Goal: Task Accomplishment & Management: Manage account settings

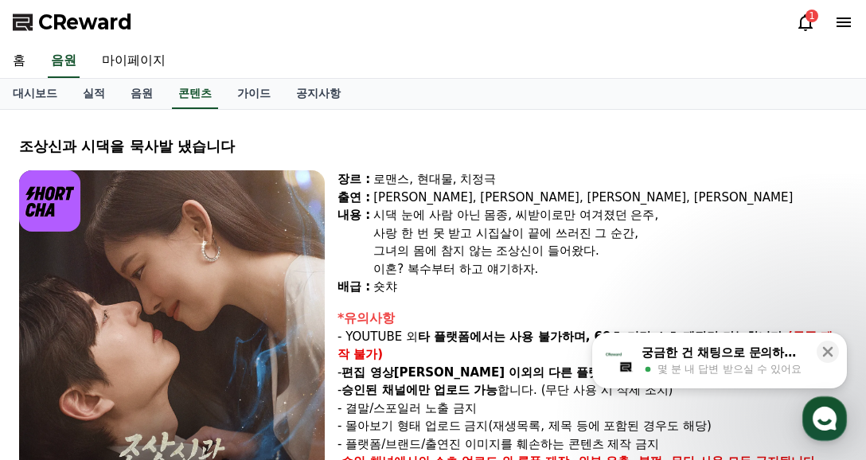
select select
click at [806, 33] on div "1" at bounding box center [824, 22] width 57 height 25
click at [806, 28] on icon at bounding box center [805, 22] width 14 height 17
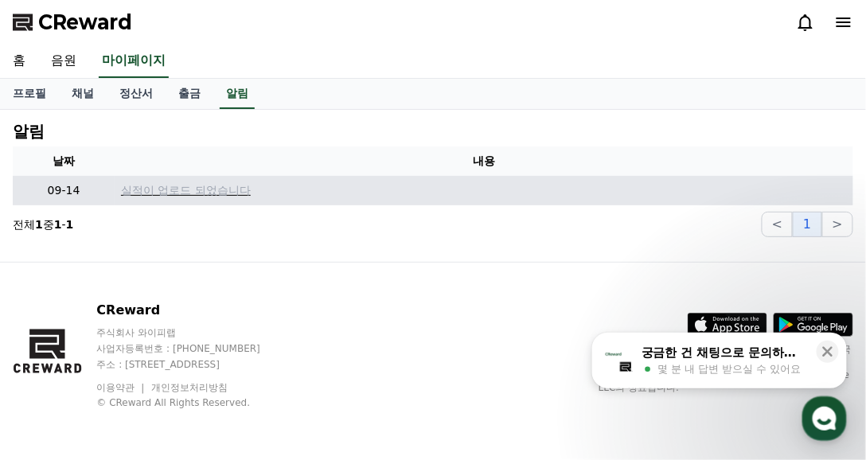
click at [275, 183] on p "실적이 업로드 되었습니다" at bounding box center [484, 190] width 726 height 17
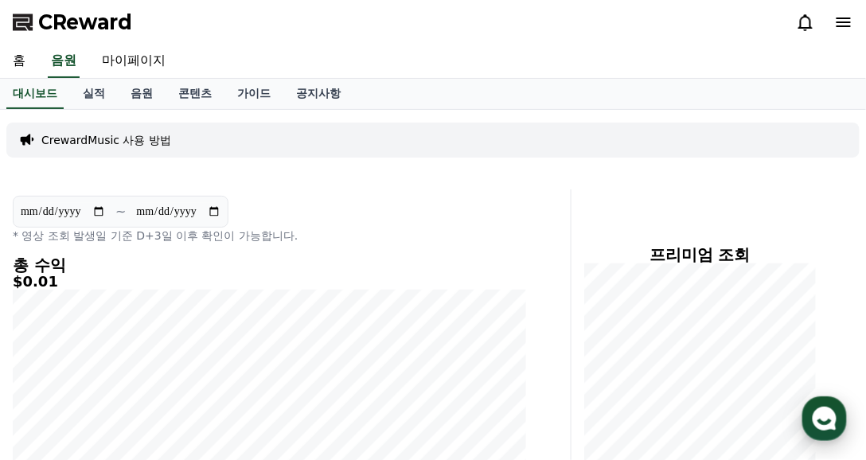
click at [812, 431] on icon "button" at bounding box center [824, 418] width 29 height 29
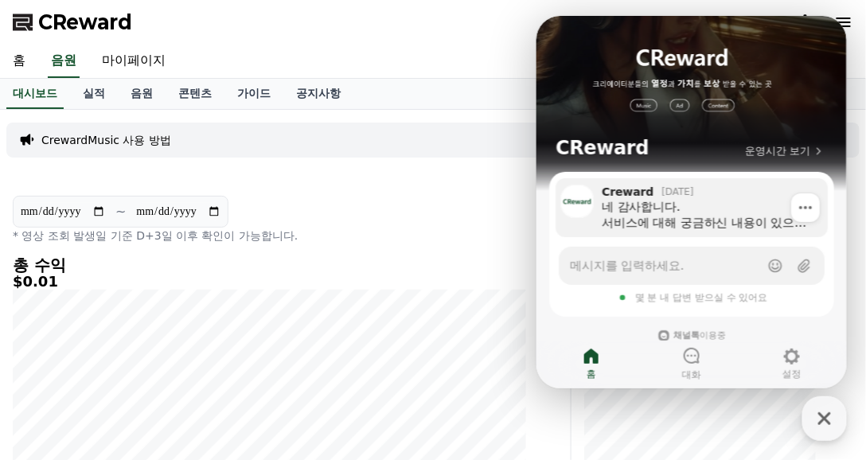
click at [735, 233] on link "Creward 1일 전 네 감사합니다. 서비스에 대해 궁금하신 내용이 있으면 운영시간 상관없이 언제든지 고객센터로 문의주시면 확인하는대로 바로…" at bounding box center [691, 207] width 272 height 59
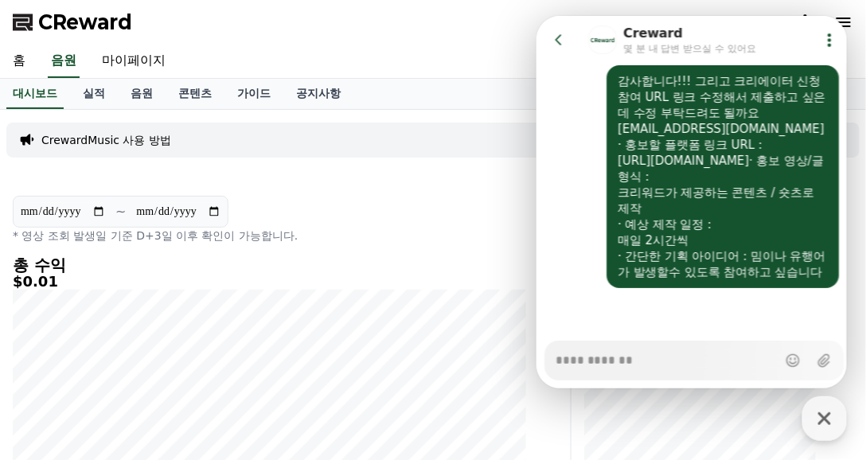
scroll to position [2877, 0]
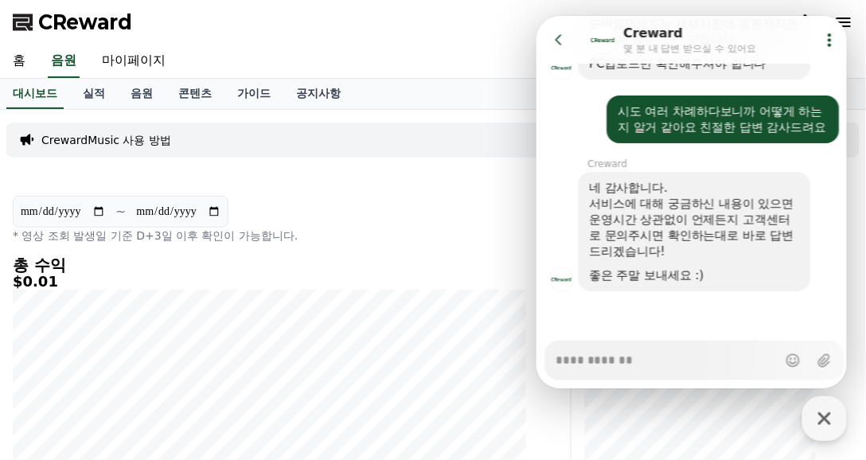
click at [843, 435] on button "CReward 상담 버튼" at bounding box center [824, 418] width 45 height 45
type textarea "*"
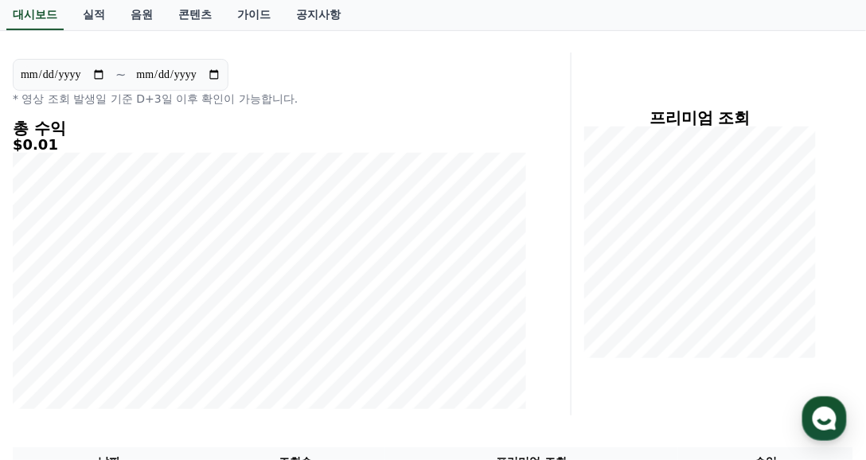
scroll to position [0, 0]
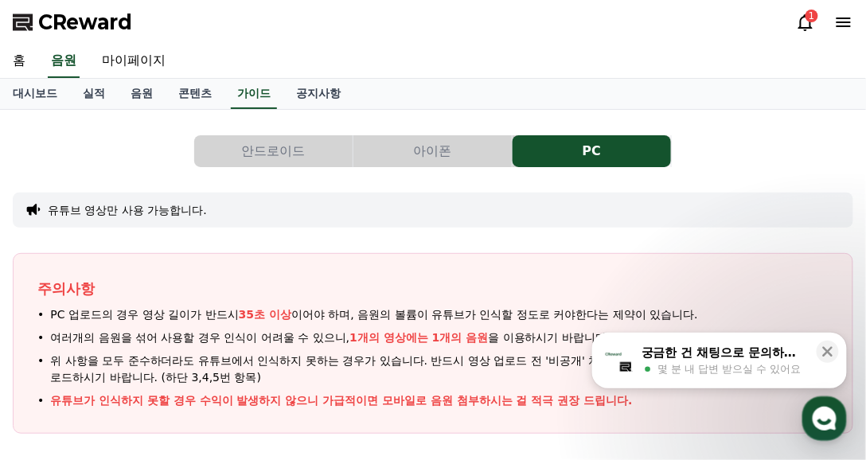
click at [806, 34] on div "1" at bounding box center [824, 22] width 57 height 25
click at [806, 33] on div "1" at bounding box center [824, 22] width 57 height 25
click at [802, 29] on icon at bounding box center [805, 22] width 19 height 19
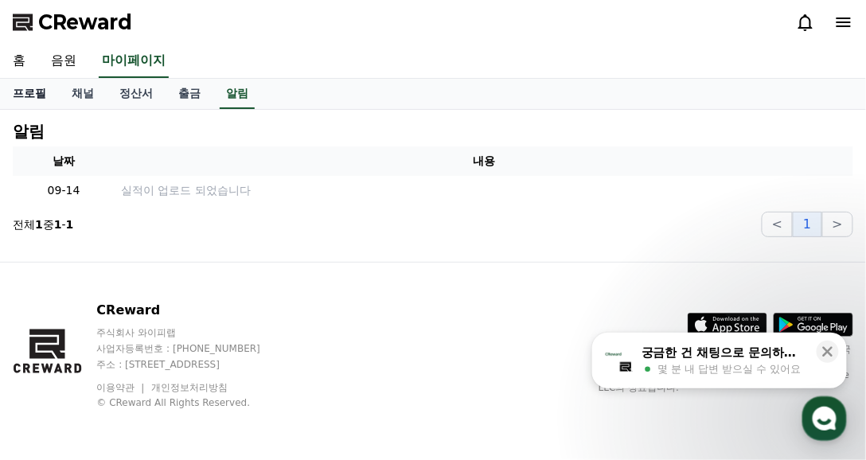
click at [33, 101] on link "프로필" at bounding box center [29, 94] width 59 height 30
select select "**********"
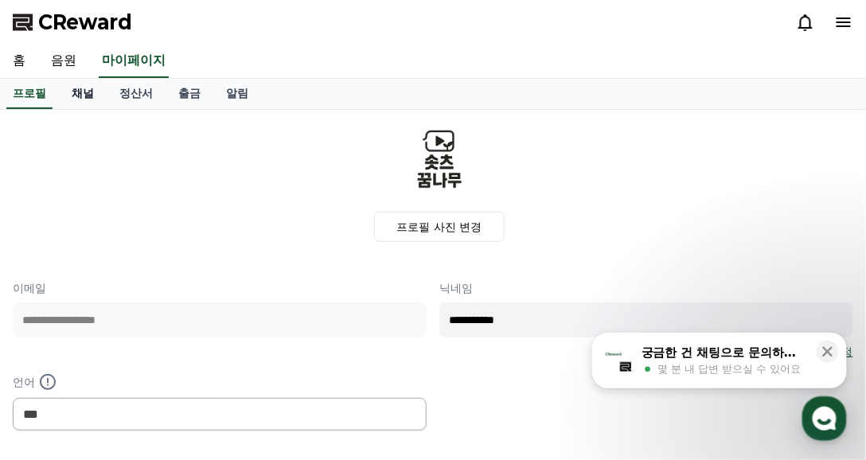
click at [77, 101] on link "채널" at bounding box center [83, 94] width 48 height 30
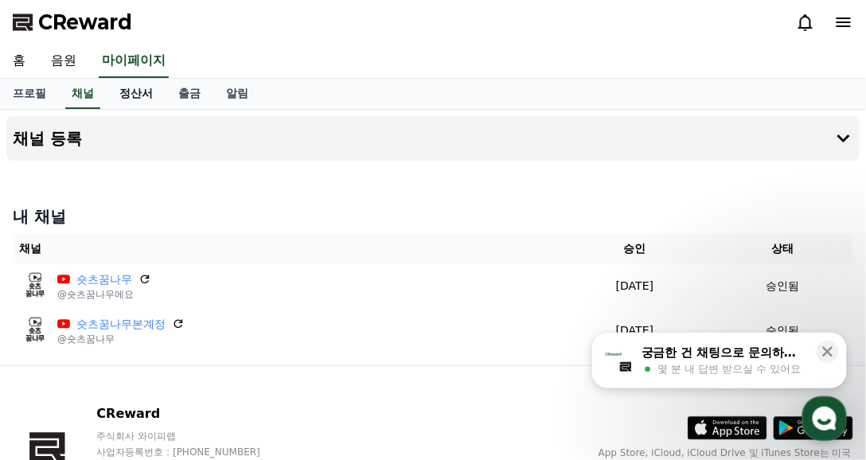
click at [124, 101] on link "정산서" at bounding box center [136, 94] width 59 height 30
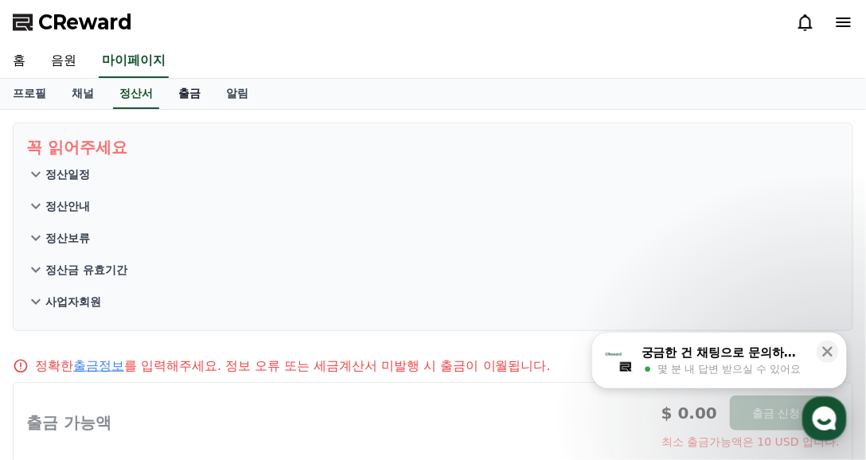
click at [184, 107] on link "출금" at bounding box center [190, 94] width 48 height 30
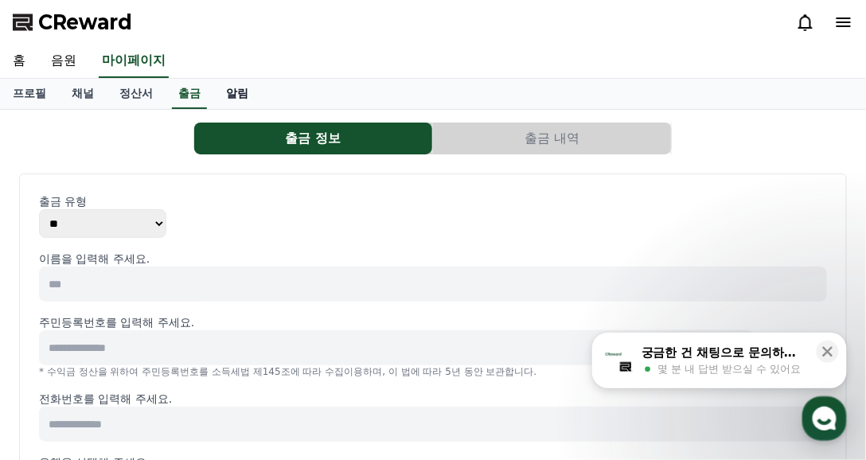
click at [231, 102] on link "알림" at bounding box center [237, 94] width 48 height 30
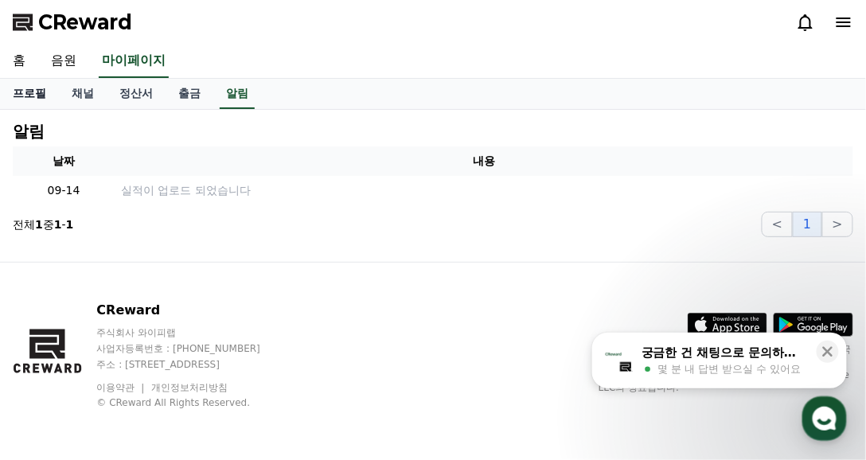
click at [43, 107] on link "프로필" at bounding box center [29, 94] width 59 height 30
select select "**********"
